Goal: Find specific page/section: Find specific page/section

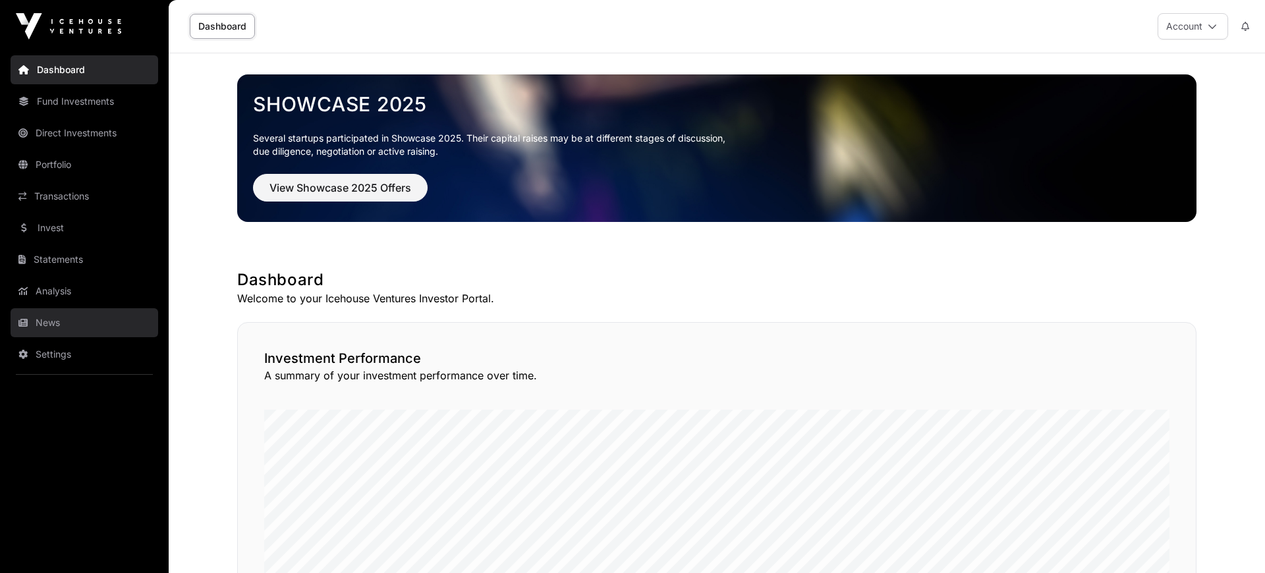
click at [55, 323] on link "News" at bounding box center [85, 322] width 148 height 29
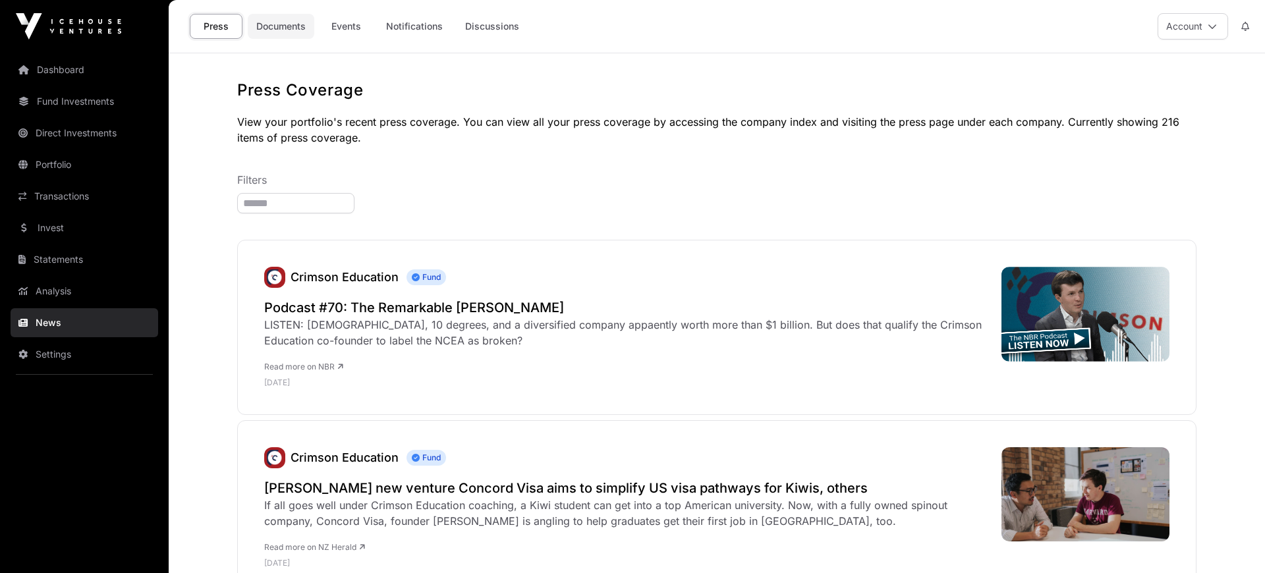
click at [282, 21] on link "Documents" at bounding box center [281, 26] width 67 height 25
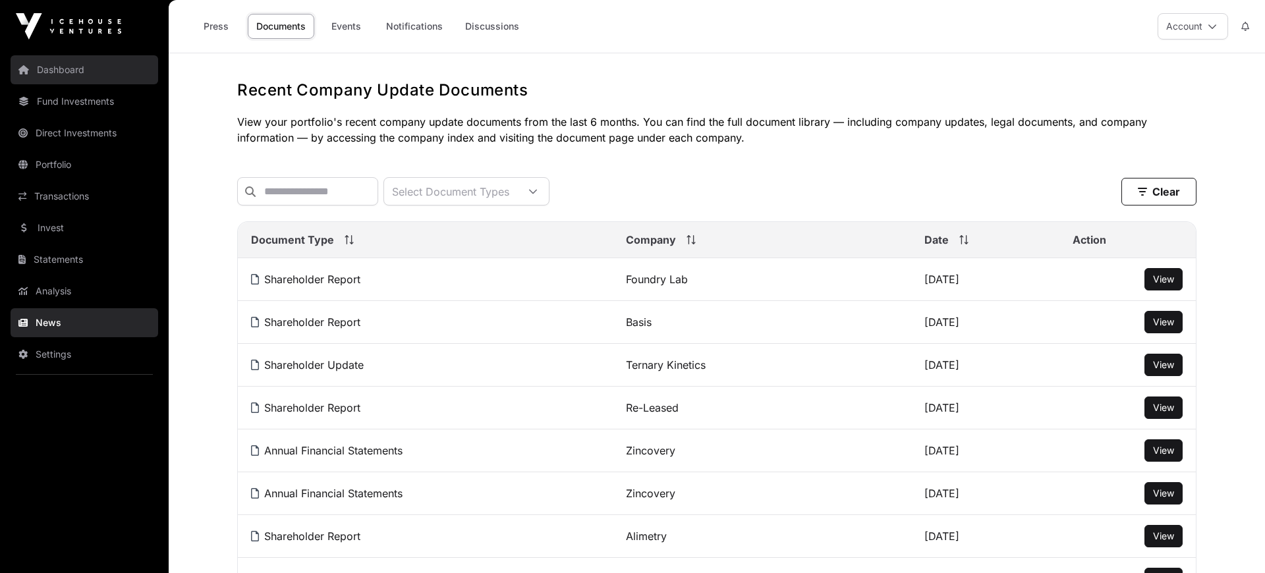
click at [54, 69] on link "Dashboard" at bounding box center [85, 69] width 148 height 29
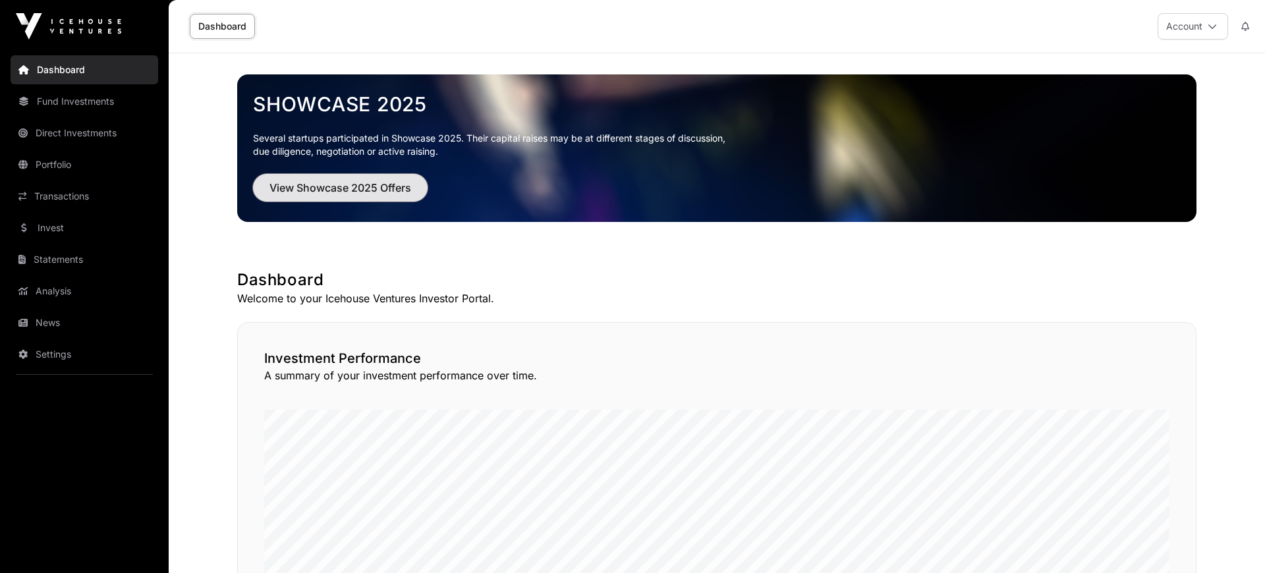
click at [336, 182] on span "View Showcase 2025 Offers" at bounding box center [340, 188] width 142 height 16
